Goal: Task Accomplishment & Management: Manage account settings

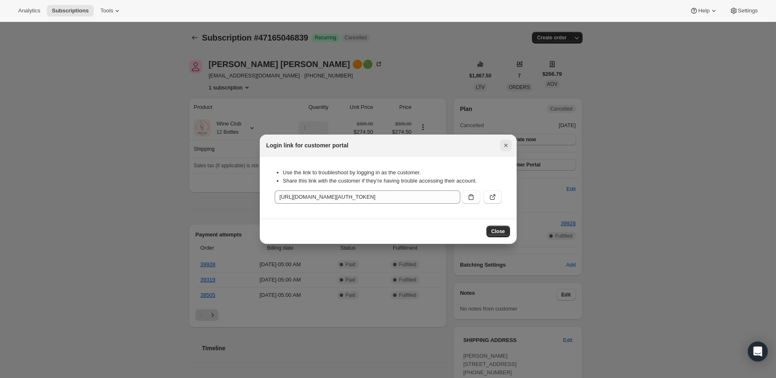
click at [506, 146] on icon "Close" at bounding box center [506, 145] width 8 height 8
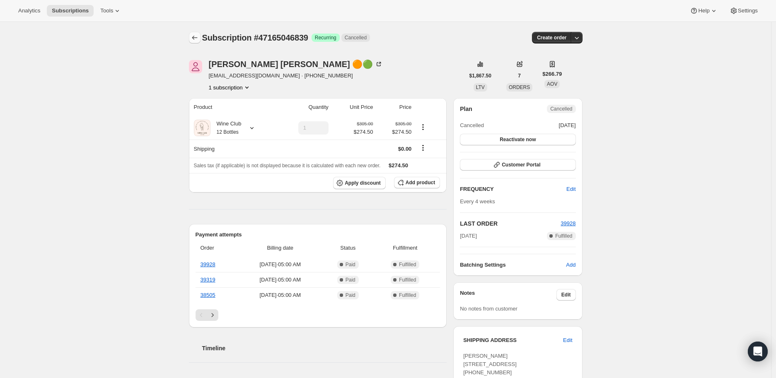
click at [193, 38] on icon "Subscriptions" at bounding box center [194, 38] width 8 height 8
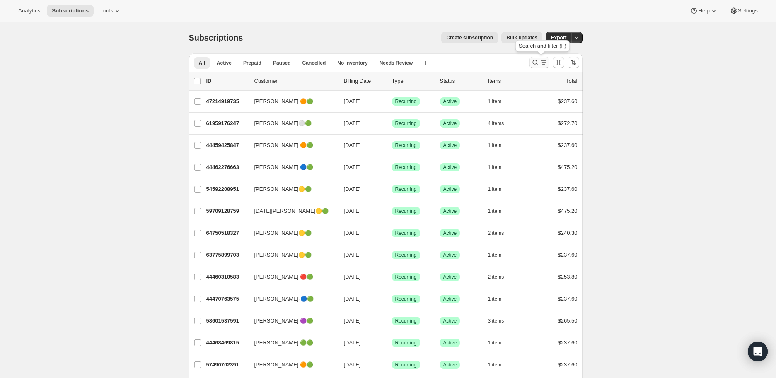
click at [535, 61] on icon "Search and filter results" at bounding box center [535, 62] width 8 height 8
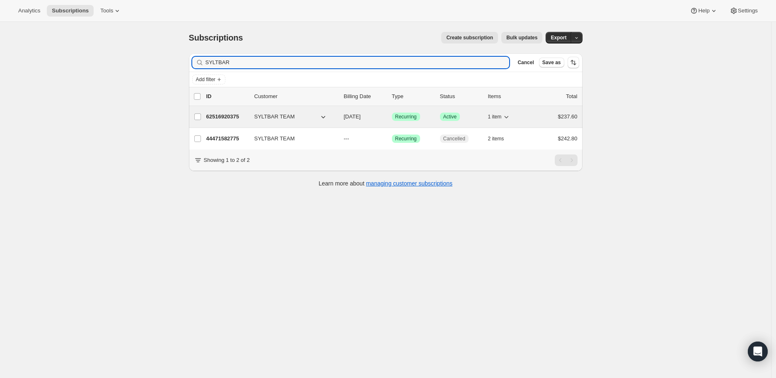
type input "SYLTBAR"
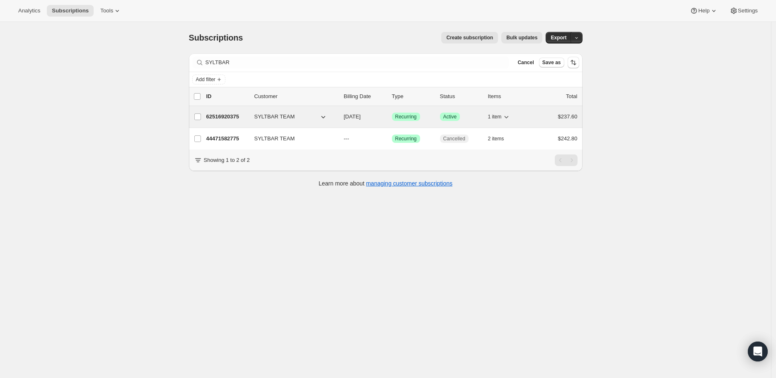
click at [223, 117] on p "62516920375" at bounding box center [226, 117] width 41 height 8
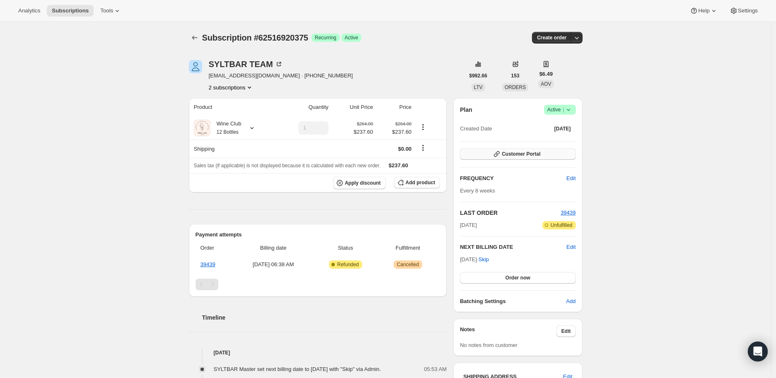
click at [530, 155] on span "Customer Portal" at bounding box center [521, 154] width 39 height 7
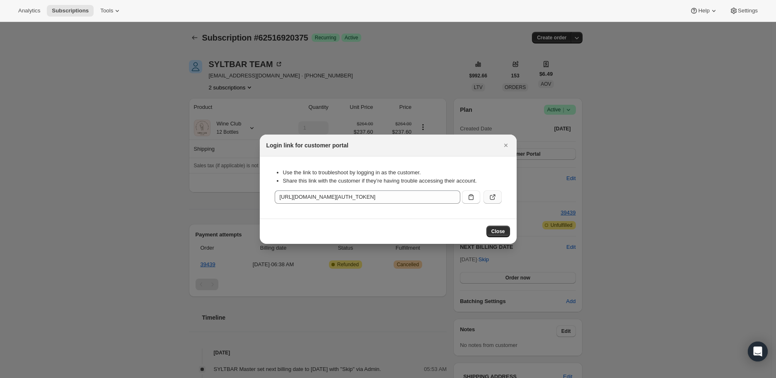
click at [490, 194] on icon ":rpu:" at bounding box center [492, 197] width 8 height 8
click at [504, 145] on icon "Close" at bounding box center [505, 145] width 3 height 3
